Goal: Transaction & Acquisition: Purchase product/service

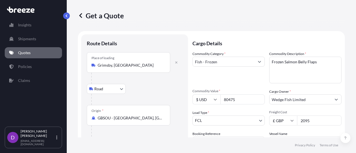
select select "Road"
select select "Sea"
select select "Road"
select select "2"
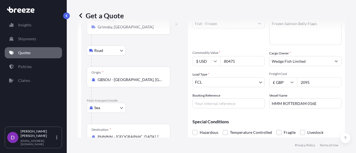
click at [313, 104] on input "HMM ROTTERDAM 016E" at bounding box center [305, 103] width 72 height 10
type input "H"
paste input "[PERSON_NAME]"
type input "[PERSON_NAME]"
click at [149, 82] on input "GBSOU - [GEOGRAPHIC_DATA], [GEOGRAPHIC_DATA]" at bounding box center [131, 80] width 66 height 6
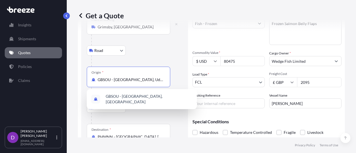
click at [149, 82] on input "GBSOU - [GEOGRAPHIC_DATA], Udngdom" at bounding box center [131, 80] width 66 height 6
click at [149, 82] on input "GBSOU" at bounding box center [131, 80] width 66 height 6
type input "G"
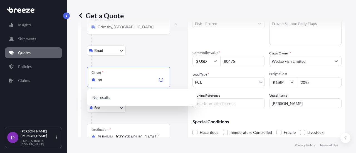
type input "o"
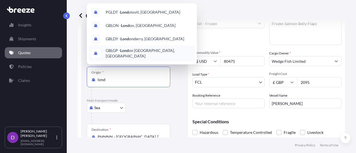
click at [151, 52] on span "GBLGP - Lond on [GEOGRAPHIC_DATA], [GEOGRAPHIC_DATA]" at bounding box center [149, 53] width 87 height 11
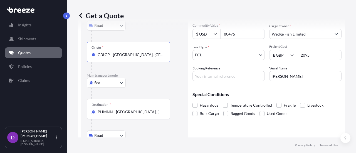
scroll to position [66, 0]
type input "GBLGP - [GEOGRAPHIC_DATA], [GEOGRAPHIC_DATA]"
click at [214, 70] on label "Booking Reference" at bounding box center [207, 68] width 28 height 6
click at [214, 71] on input "Booking Reference" at bounding box center [229, 76] width 72 height 10
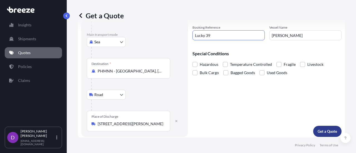
scroll to position [109, 0]
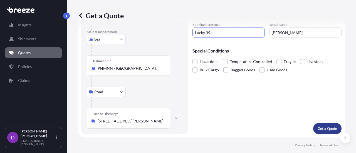
type input "Lucky 39"
click at [321, 128] on p "Get a Quote" at bounding box center [327, 129] width 19 height 6
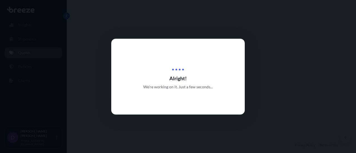
select select "Road"
select select "Sea"
select select "Road"
select select "2"
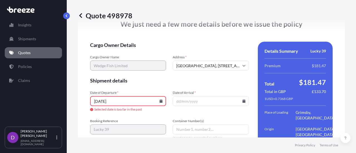
scroll to position [821, 0]
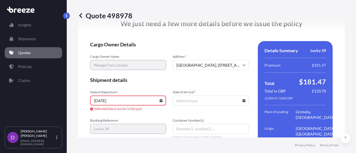
click at [97, 106] on input "[DATE]" at bounding box center [128, 101] width 76 height 10
click at [99, 106] on input "[DATE]" at bounding box center [128, 101] width 76 height 10
type input "[DATE]"
click at [176, 106] on input "Date of Arrival *" at bounding box center [211, 101] width 76 height 10
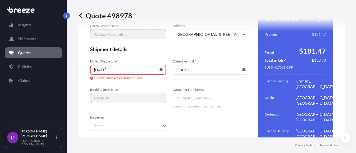
scroll to position [854, 0]
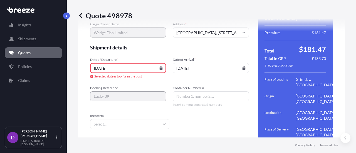
type input "[DATE]"
click at [180, 102] on input "Container Number(s)" at bounding box center [211, 97] width 76 height 10
paste input "MNBU4316198"
type input "MNBU4316198"
click at [103, 73] on input "[DATE]" at bounding box center [128, 68] width 76 height 10
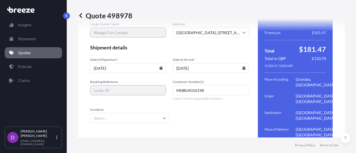
type input "[DATE]"
click at [163, 123] on input "Incoterm" at bounding box center [129, 118] width 79 height 10
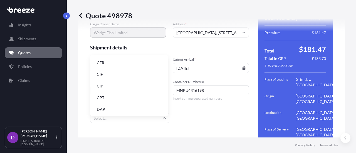
click at [101, 74] on li "CIF" at bounding box center [128, 74] width 73 height 11
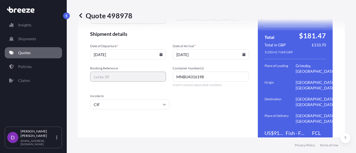
scroll to position [907, 0]
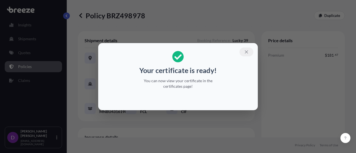
click at [246, 51] on icon "button" at bounding box center [246, 52] width 5 height 5
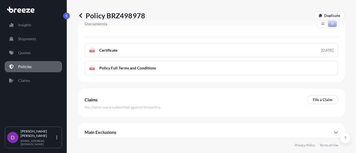
scroll to position [205, 0]
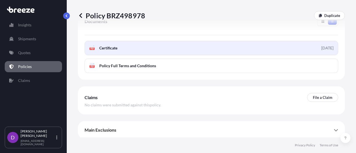
click at [115, 51] on span "Certificate" at bounding box center [108, 48] width 18 height 6
